Goal: Task Accomplishment & Management: Complete application form

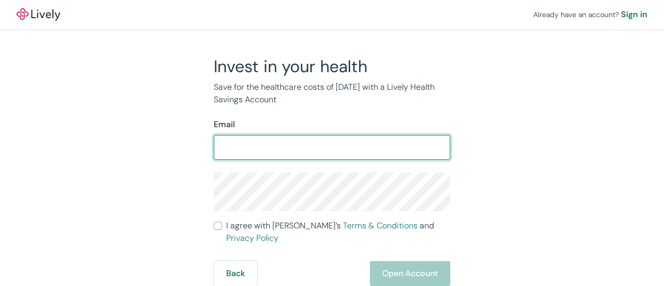
click at [366, 149] on input "Email" at bounding box center [332, 147] width 237 height 21
type input "[EMAIL_ADDRESS][PERSON_NAME][DOMAIN_NAME]"
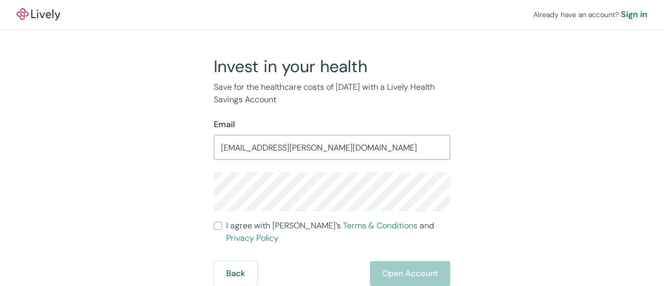
click at [527, 169] on div "Invest in your health Save for the healthcare costs of [DATE] with a Lively Hea…" at bounding box center [326, 171] width 498 height 230
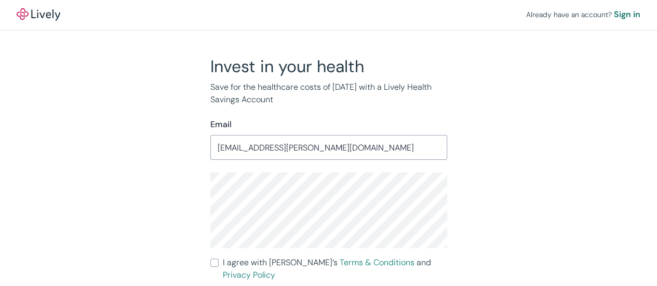
click at [503, 228] on div "Invest in your health Save for the healthcare costs of [DATE] with a Lively Hea…" at bounding box center [322, 189] width 498 height 267
click at [217, 259] on input "I agree with Lively’s Terms & Conditions and Privacy Policy" at bounding box center [214, 262] width 8 height 8
checkbox input "true"
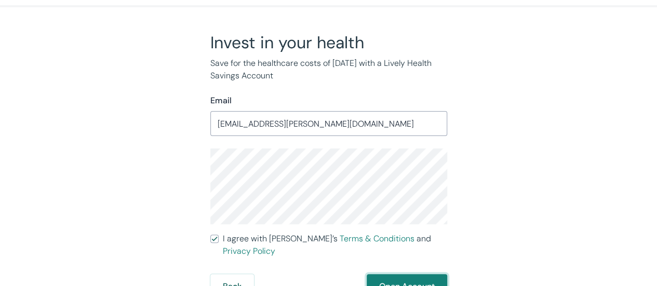
click at [401, 274] on button "Open Account" at bounding box center [406, 286] width 80 height 25
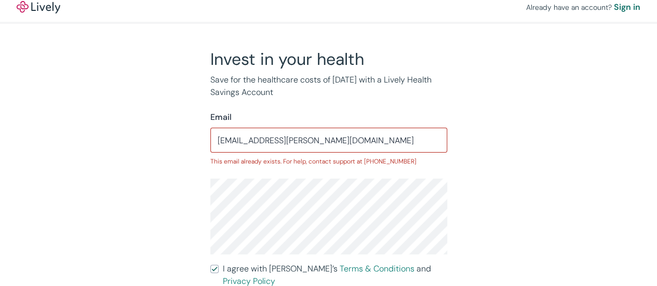
scroll to position [0, 0]
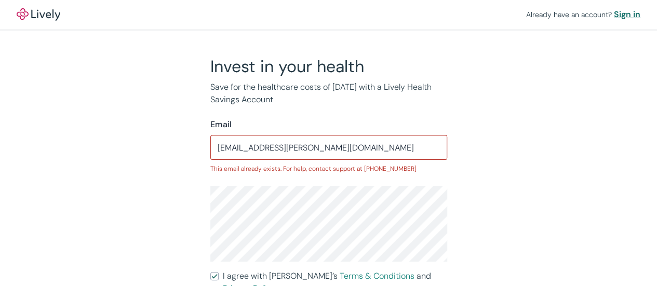
click at [620, 16] on div "Sign in" at bounding box center [626, 14] width 26 height 12
